Goal: Task Accomplishment & Management: Use online tool/utility

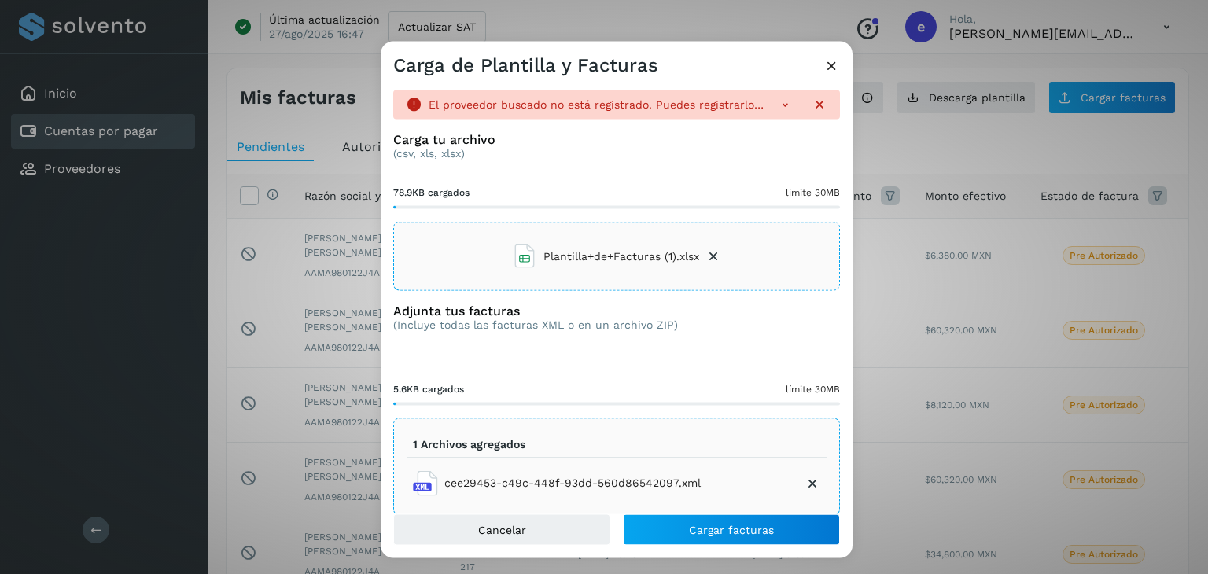
click at [824, 69] on icon at bounding box center [832, 65] width 17 height 17
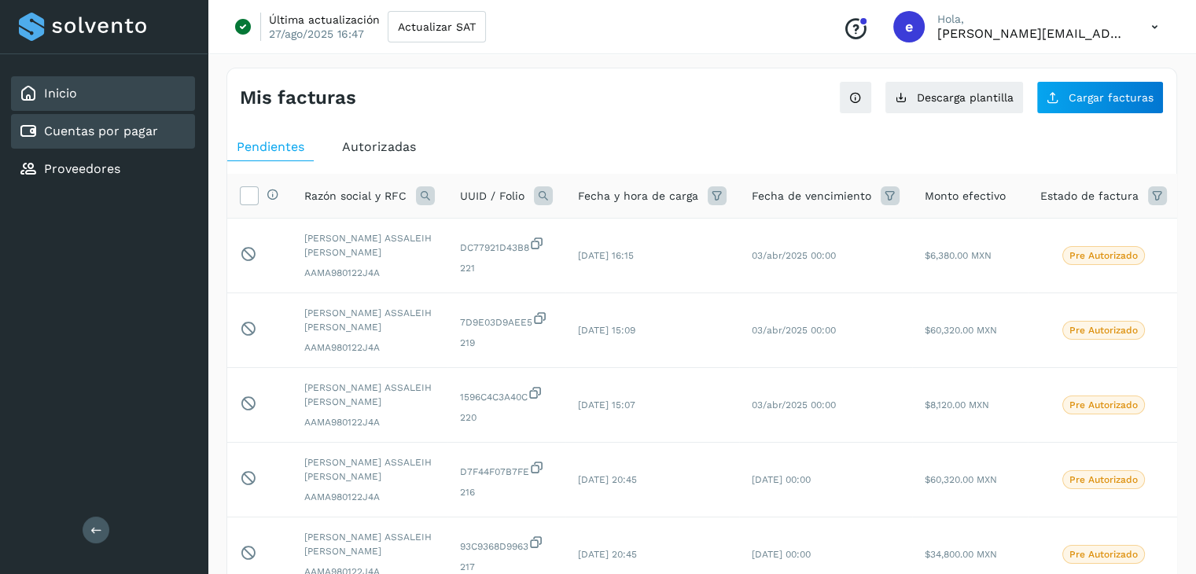
click at [101, 97] on div "Inicio" at bounding box center [103, 93] width 184 height 35
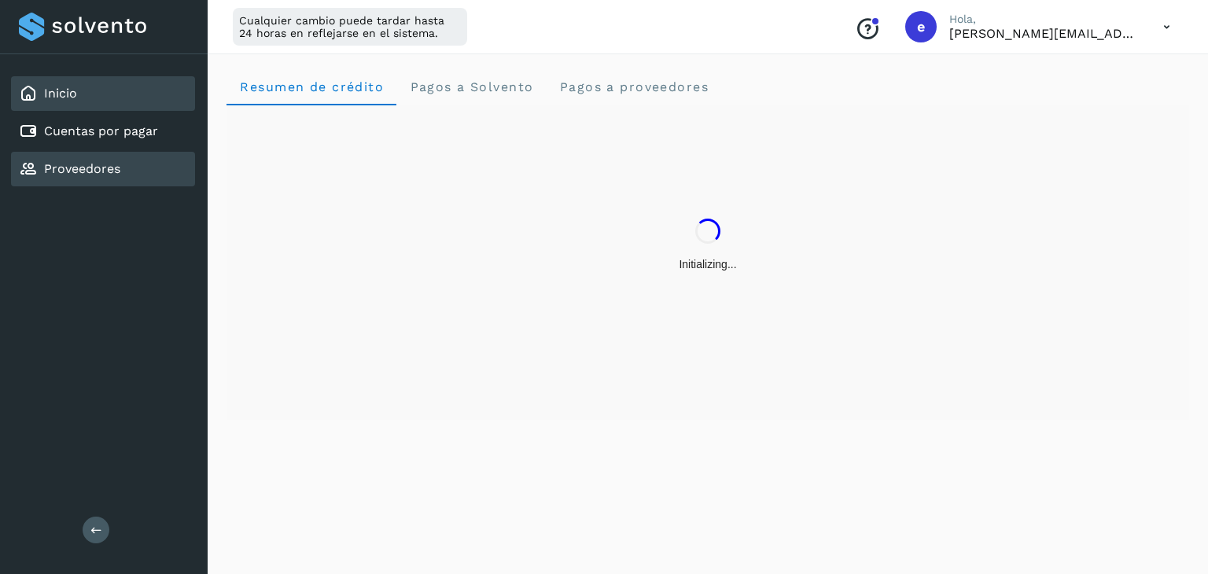
click at [103, 164] on link "Proveedores" at bounding box center [82, 168] width 76 height 15
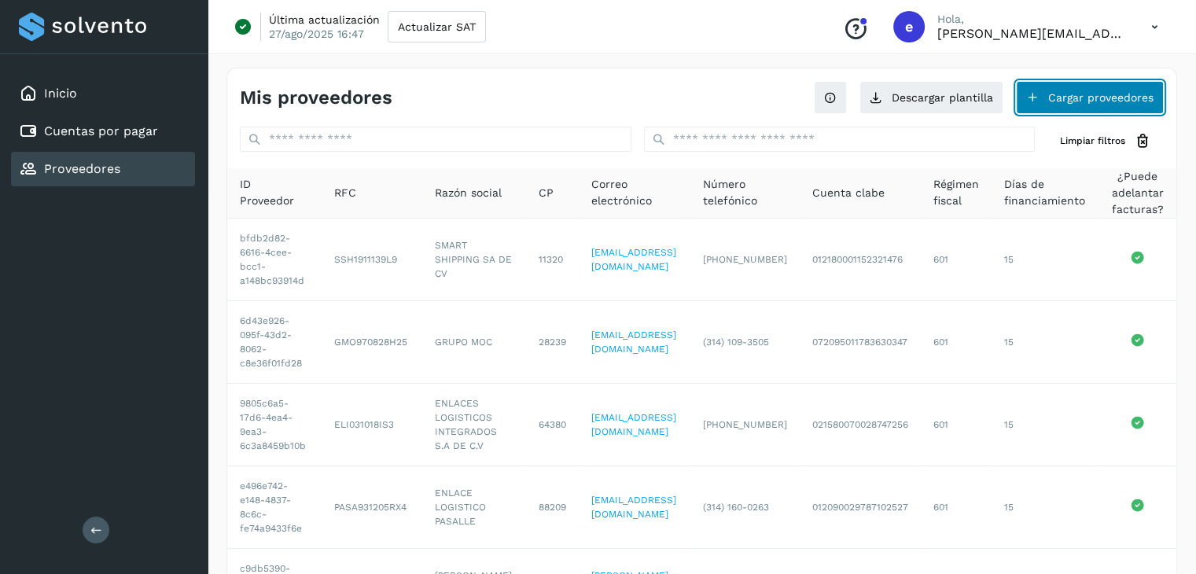
click at [1079, 101] on button "Cargar proveedores" at bounding box center [1090, 97] width 148 height 33
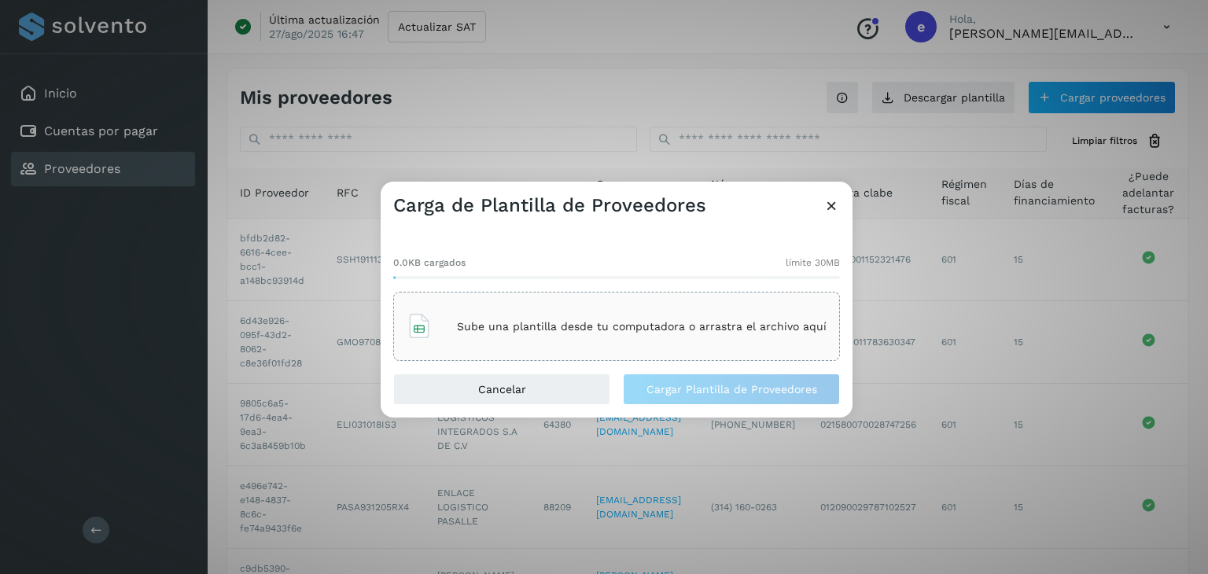
click at [833, 205] on icon at bounding box center [832, 205] width 17 height 17
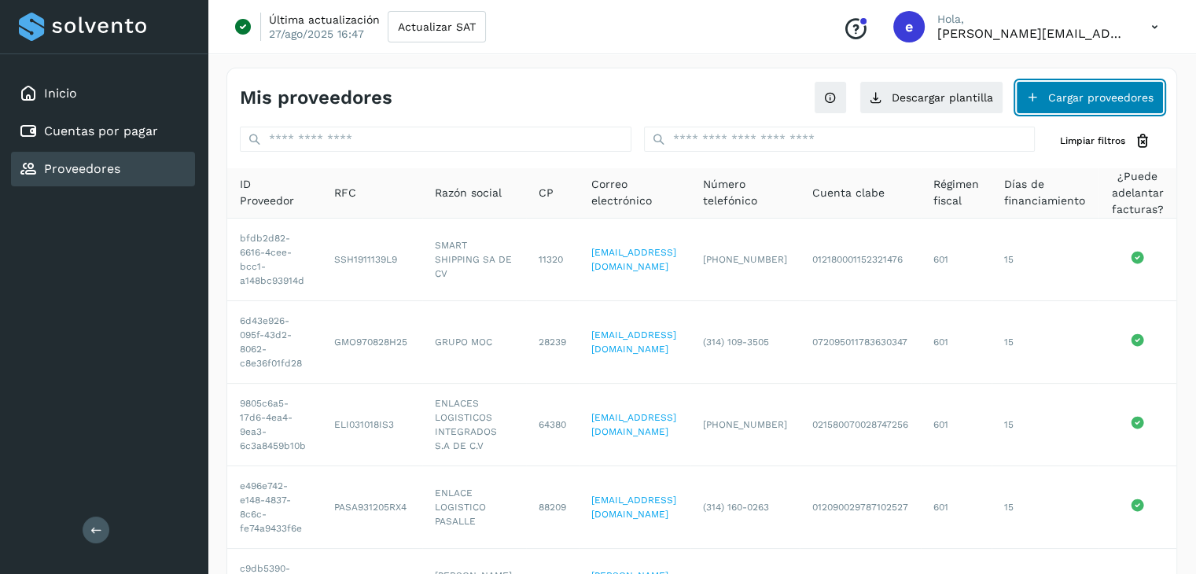
click at [1066, 107] on button "Cargar proveedores" at bounding box center [1090, 97] width 148 height 33
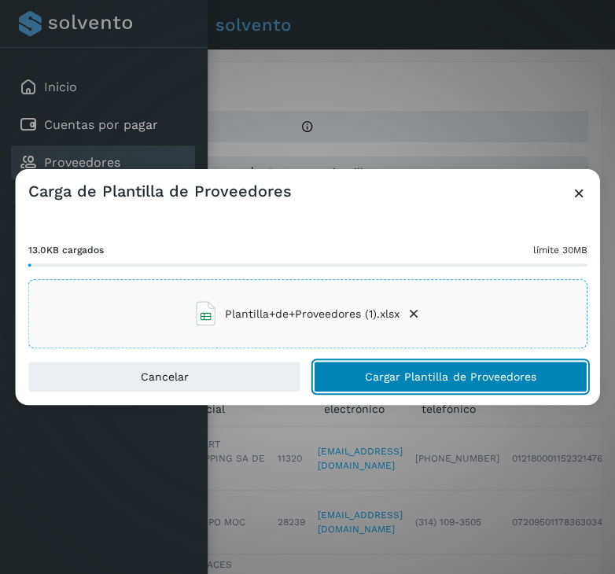
click at [499, 382] on span "Cargar Plantilla de Proveedores" at bounding box center [450, 376] width 171 height 11
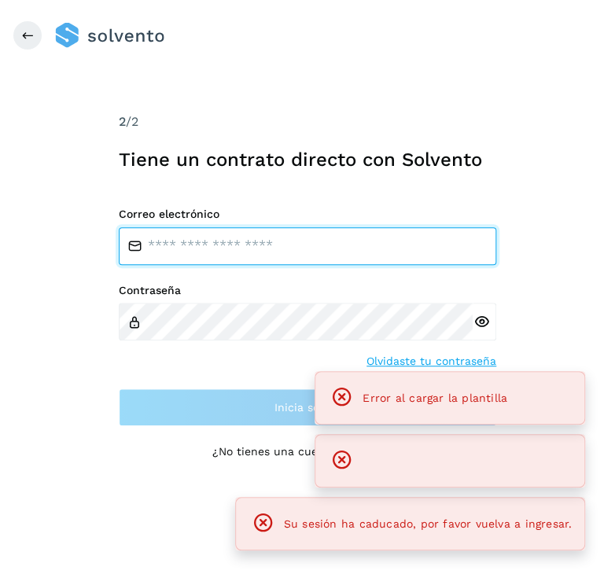
type input "**********"
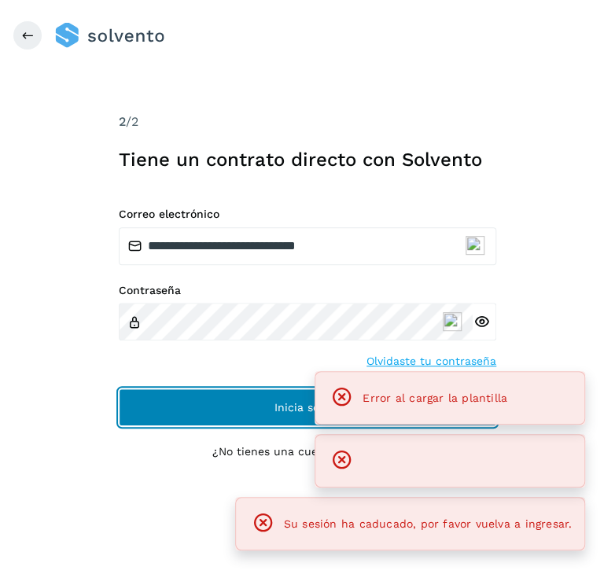
click at [271, 413] on button "Inicia sesión" at bounding box center [308, 408] width 378 height 38
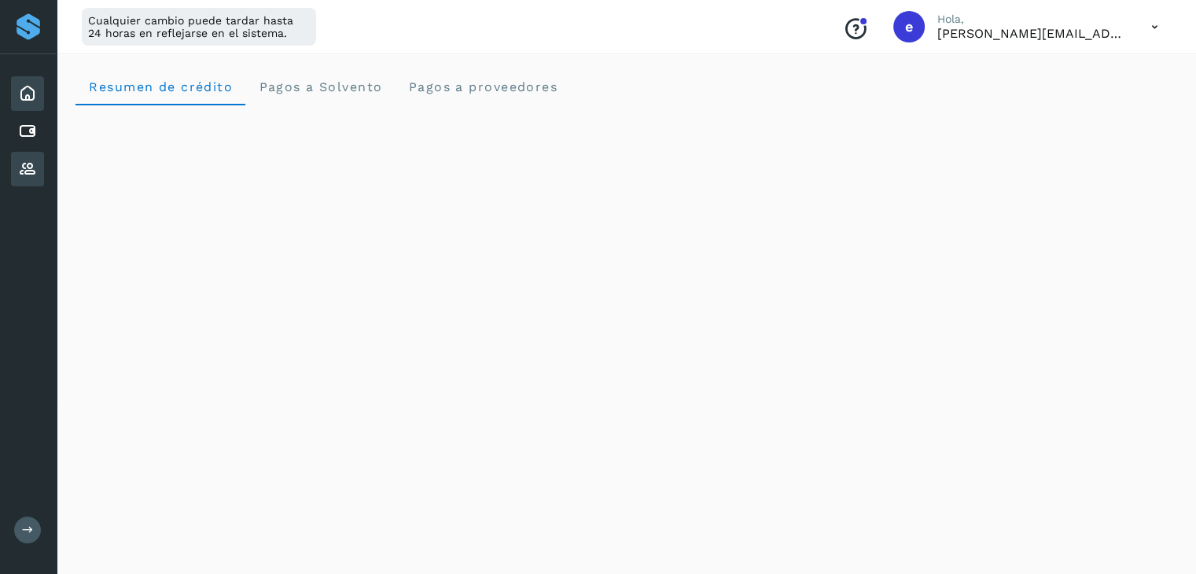
click at [32, 172] on icon at bounding box center [27, 169] width 19 height 19
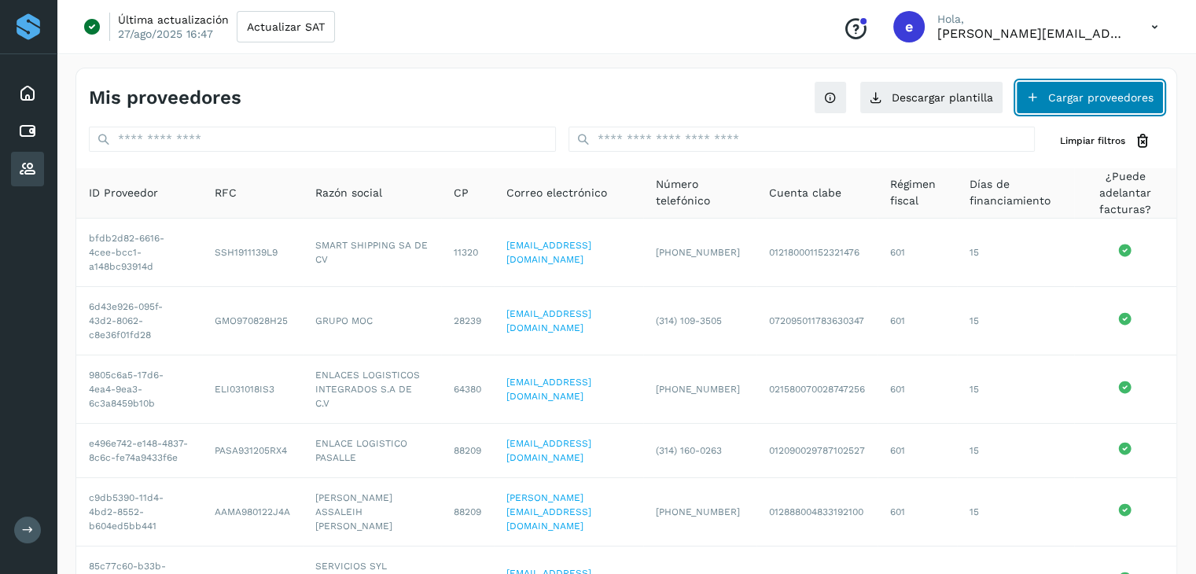
click at [1095, 103] on button "Cargar proveedores" at bounding box center [1090, 97] width 148 height 33
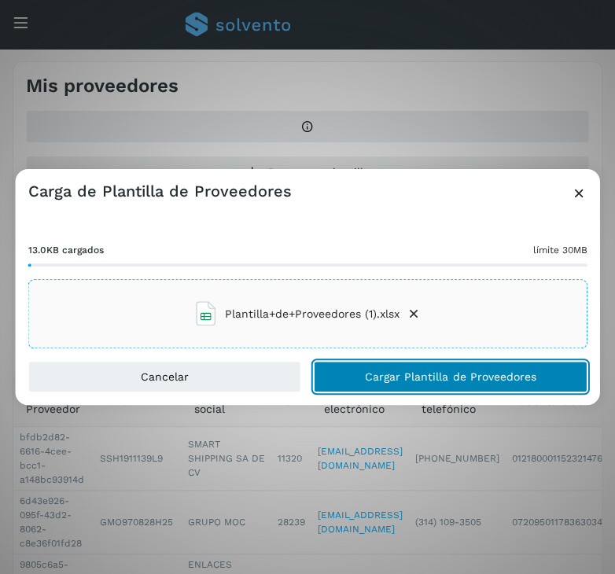
click at [412, 374] on span "Cargar Plantilla de Proveedores" at bounding box center [450, 376] width 171 height 11
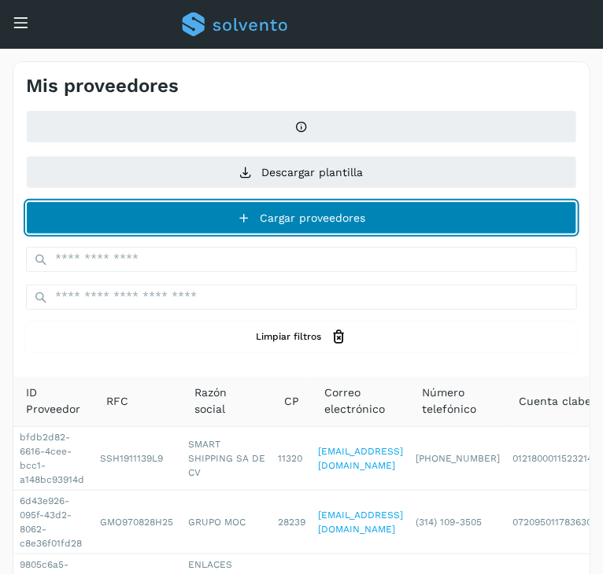
click at [382, 219] on button "Cargar proveedores" at bounding box center [301, 217] width 551 height 33
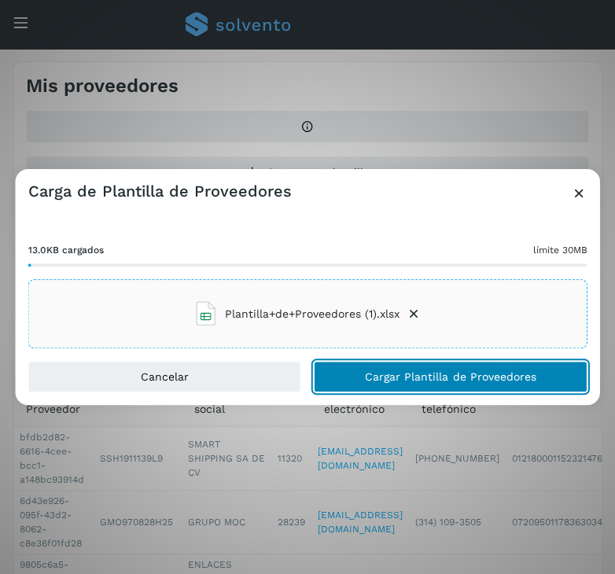
click at [387, 377] on span "Cargar Plantilla de Proveedores" at bounding box center [450, 376] width 171 height 11
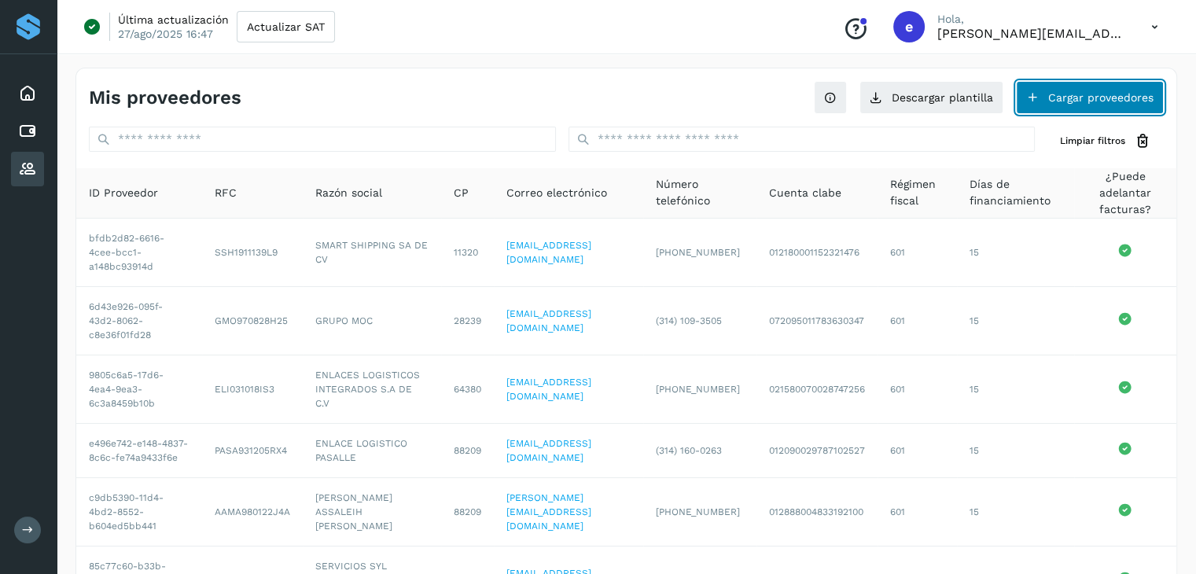
click at [1110, 97] on button "Cargar proveedores" at bounding box center [1090, 97] width 148 height 33
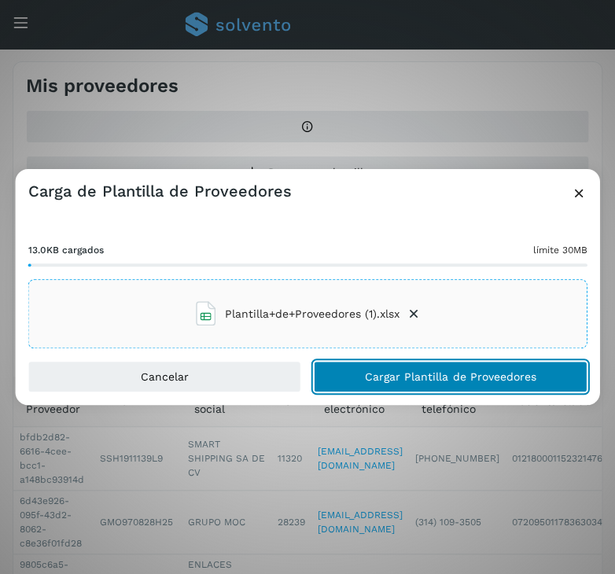
click at [448, 381] on span "Cargar Plantilla de Proveedores" at bounding box center [450, 376] width 171 height 11
